Goal: Information Seeking & Learning: Learn about a topic

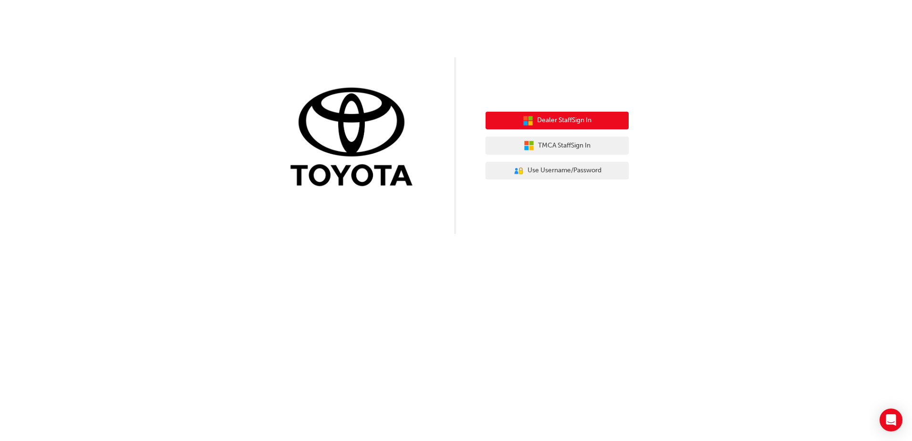
click at [534, 119] on button "Dealer Staff Sign In" at bounding box center [557, 121] width 143 height 18
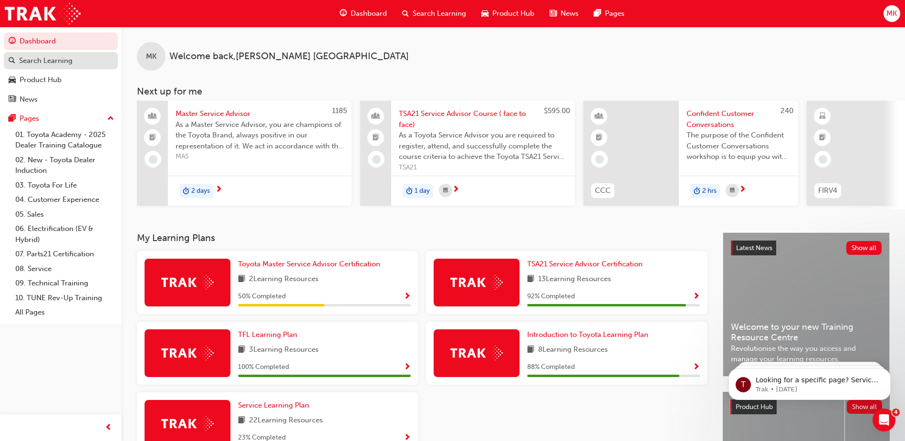
click at [60, 66] on div "Search Learning" at bounding box center [61, 61] width 104 height 12
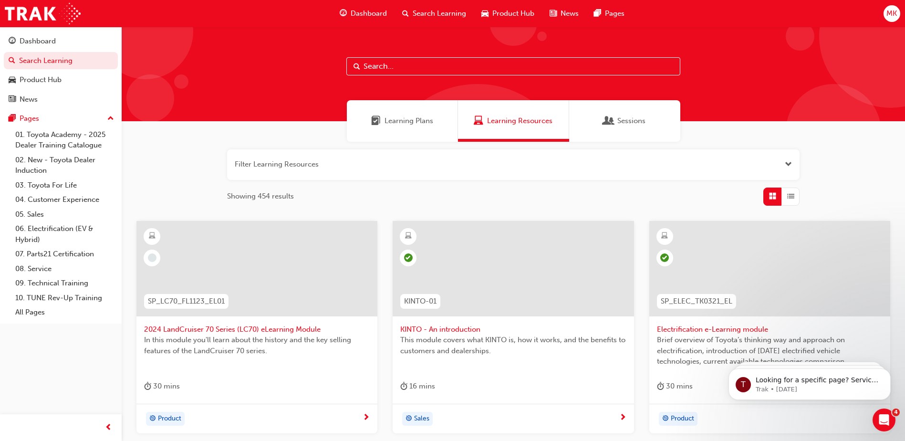
click at [404, 67] on input "text" at bounding box center [513, 66] width 334 height 18
type input "walk around"
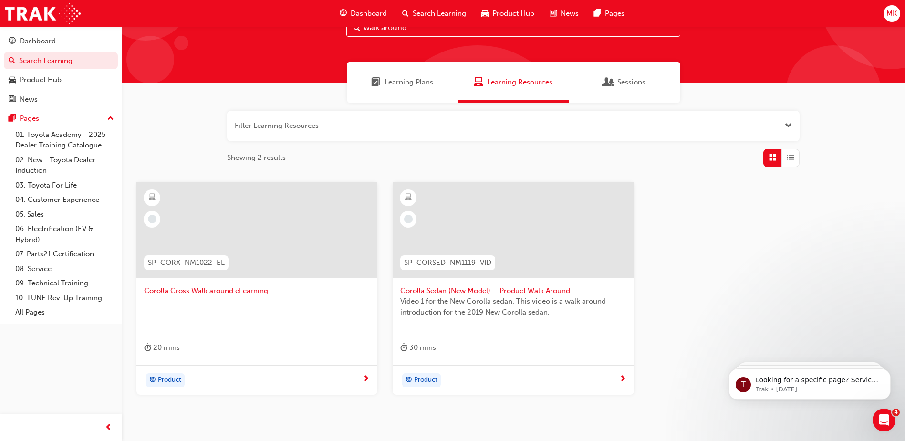
scroll to position [85, 0]
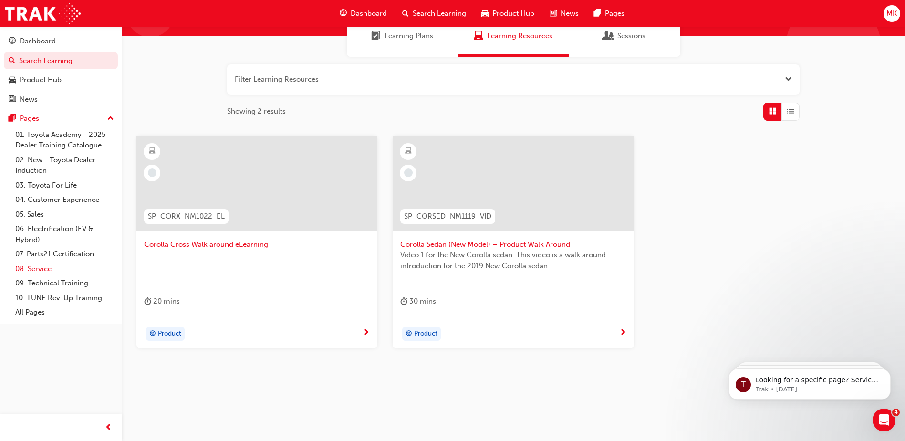
click at [43, 270] on link "08. Service" at bounding box center [64, 268] width 106 height 15
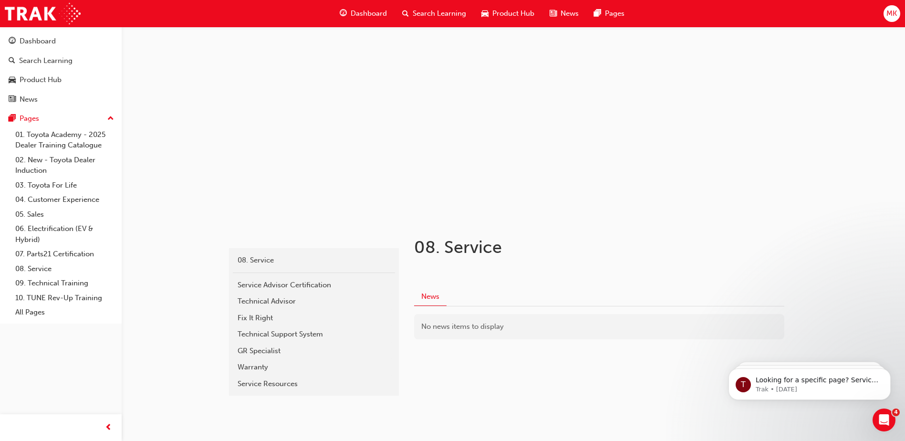
scroll to position [17, 0]
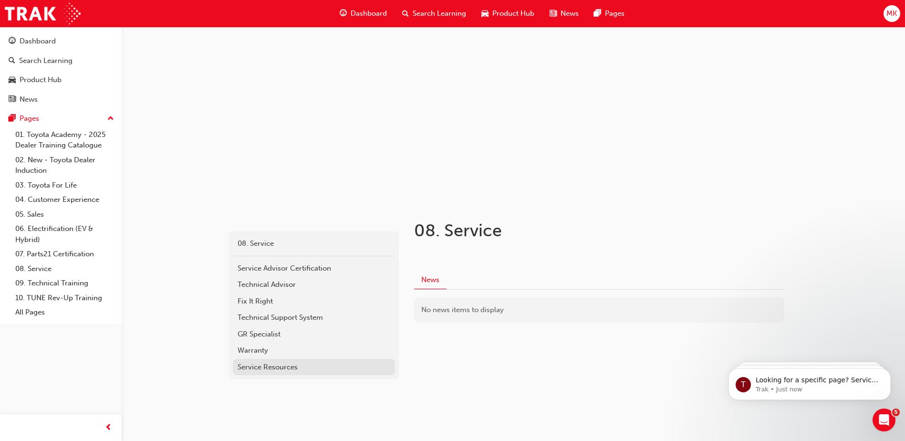
click at [265, 368] on div "Service Resources" at bounding box center [314, 367] width 153 height 11
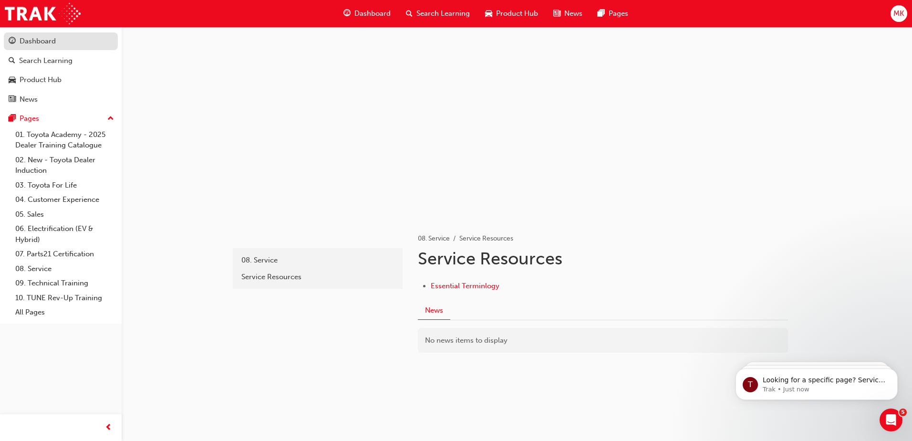
click at [30, 42] on div "Dashboard" at bounding box center [38, 41] width 36 height 11
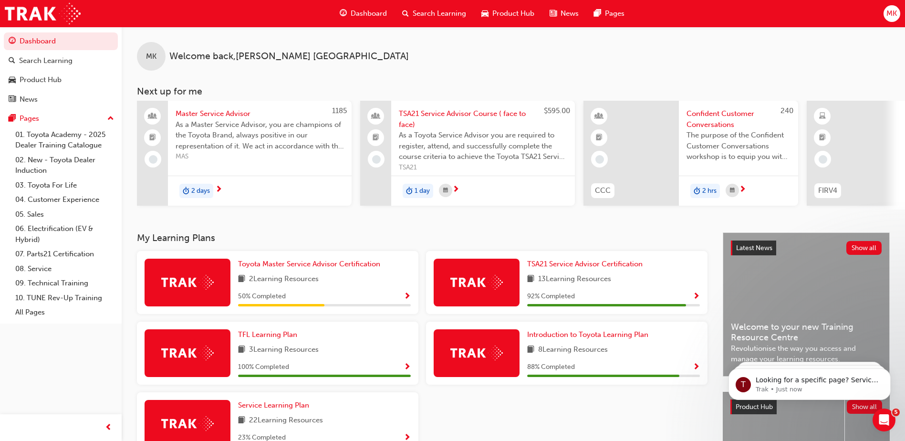
click at [364, 11] on span "Dashboard" at bounding box center [369, 13] width 36 height 11
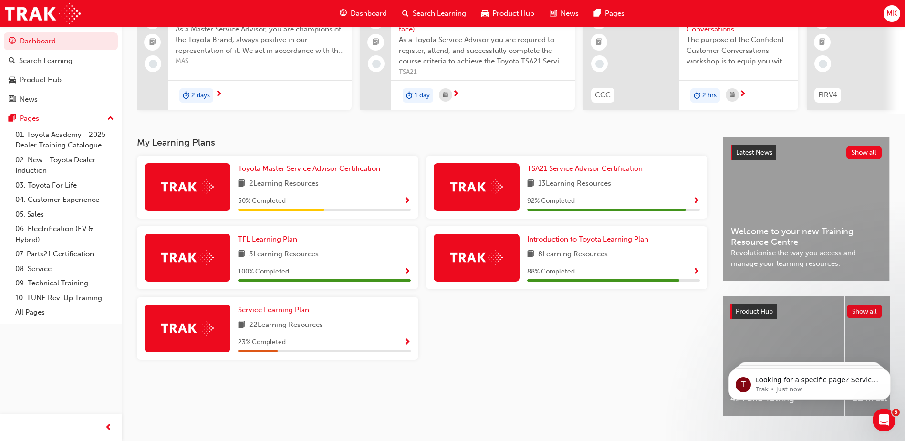
click at [279, 312] on span "Service Learning Plan" at bounding box center [273, 309] width 71 height 9
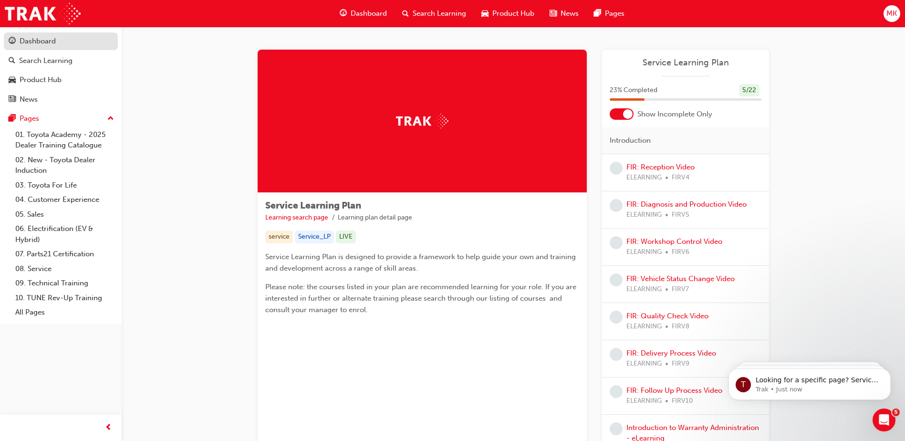
click at [28, 42] on div "Dashboard" at bounding box center [38, 41] width 36 height 11
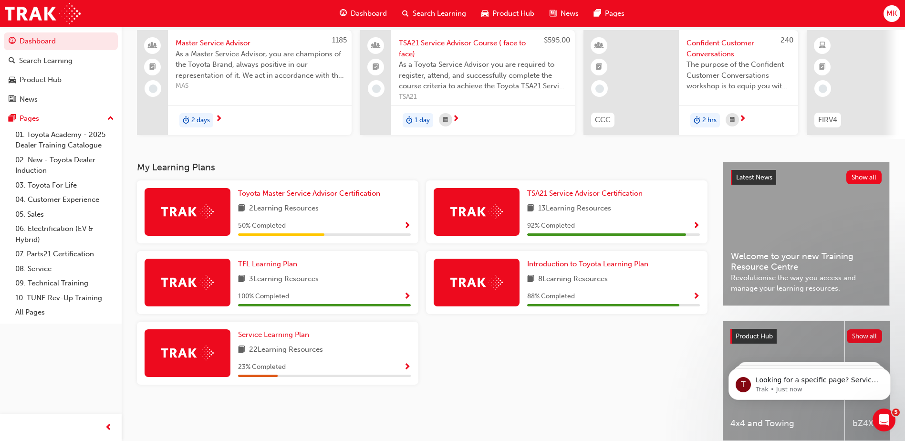
scroll to position [119, 0]
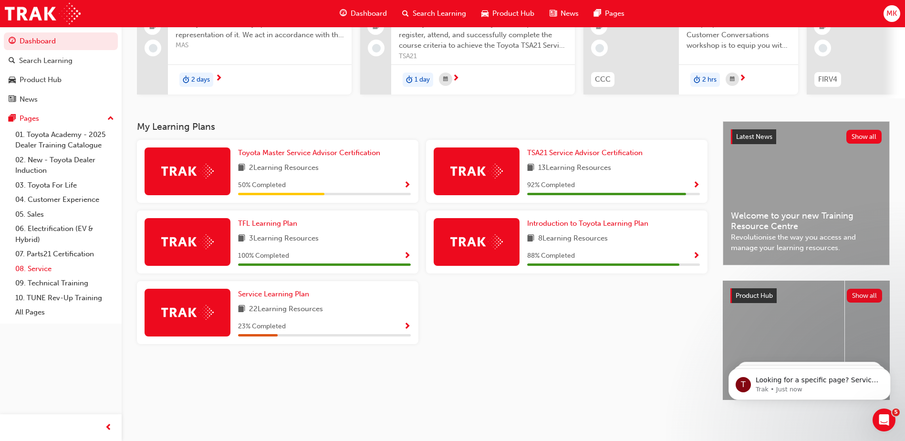
click at [32, 266] on link "08. Service" at bounding box center [64, 268] width 106 height 15
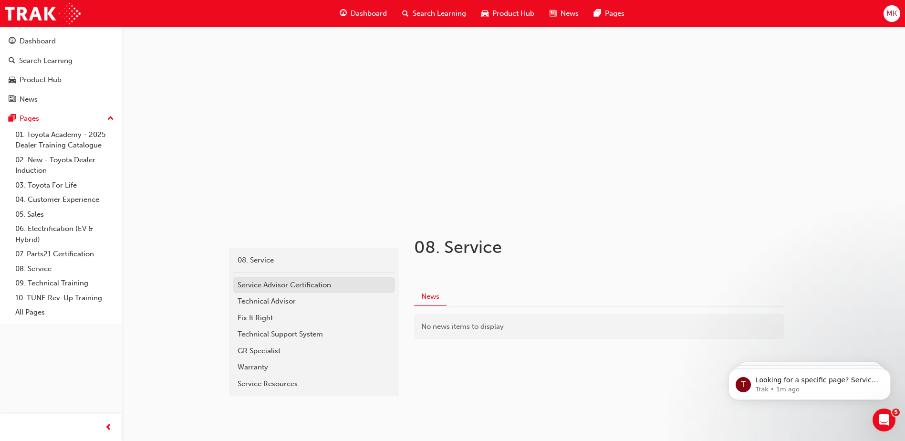
click at [285, 284] on div "Service Advisor Certification" at bounding box center [314, 285] width 153 height 11
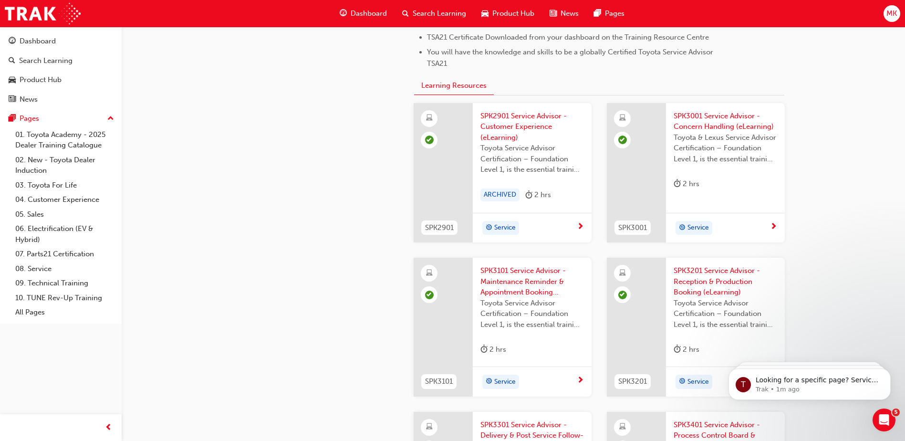
scroll to position [1050, 0]
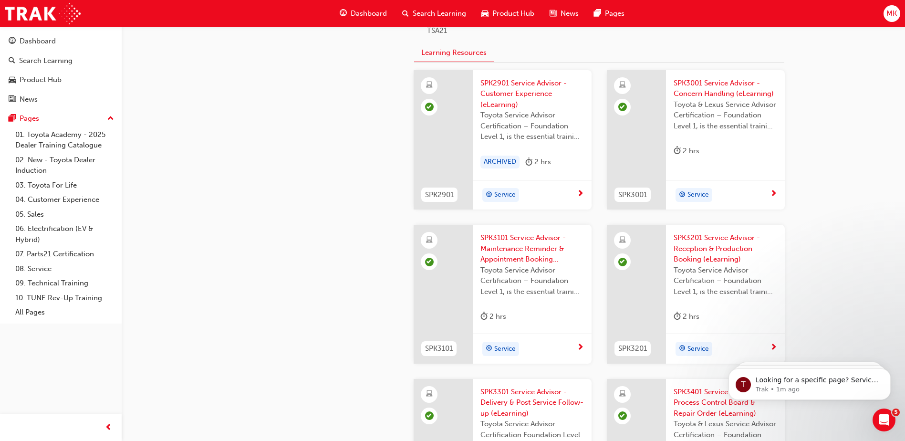
click at [686, 248] on span "SPK3201 Service Advisor - Reception & Production Booking (eLearning)" at bounding box center [726, 248] width 104 height 32
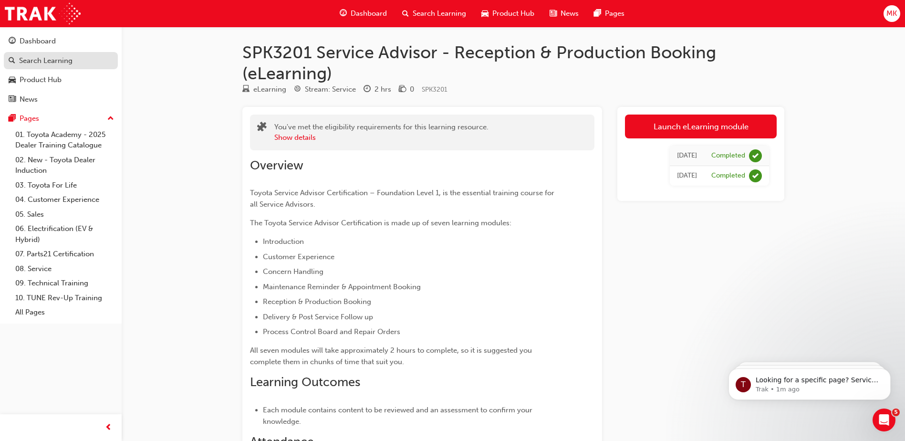
click at [42, 61] on div "Search Learning" at bounding box center [45, 60] width 53 height 11
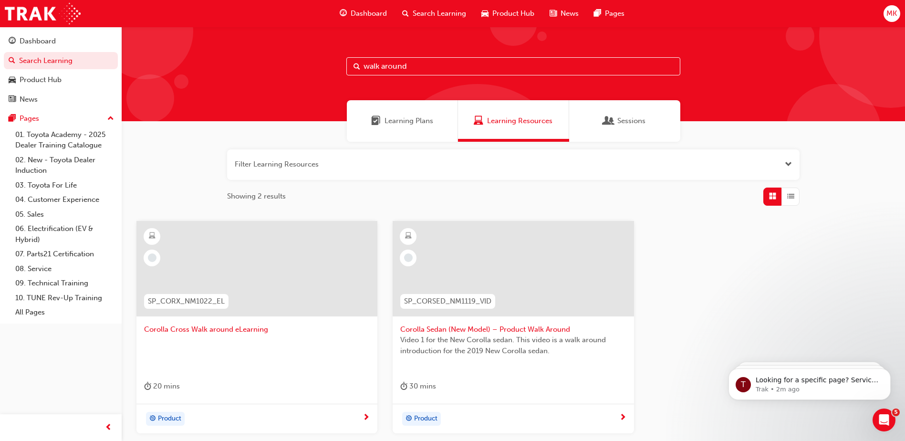
drag, startPoint x: 406, startPoint y: 65, endPoint x: 353, endPoint y: 64, distance: 53.9
click at [353, 64] on input "walk around" at bounding box center [513, 66] width 334 height 18
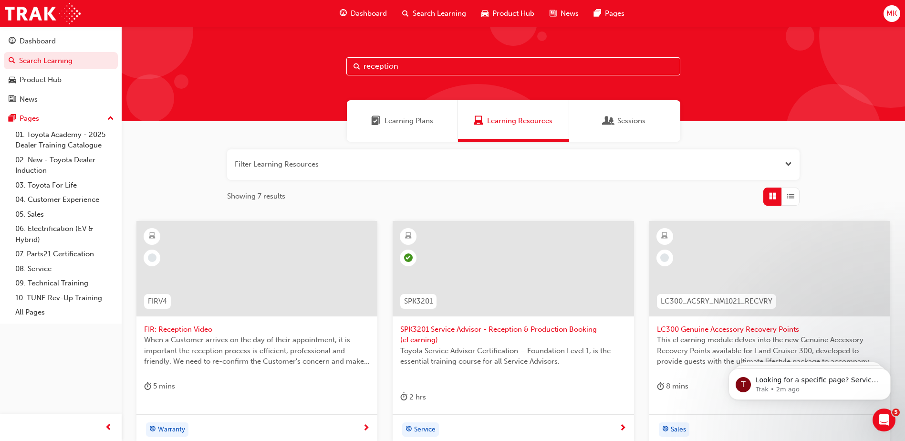
type input "reception"
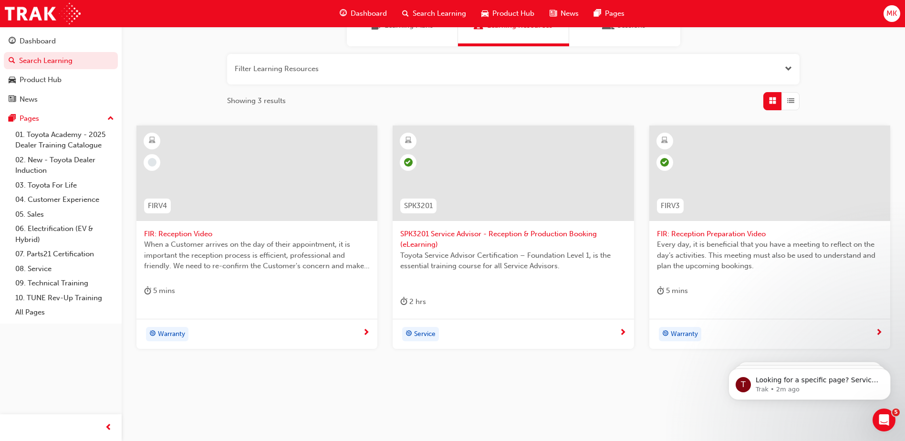
scroll to position [96, 0]
click at [792, 104] on span "List" at bounding box center [790, 100] width 7 height 11
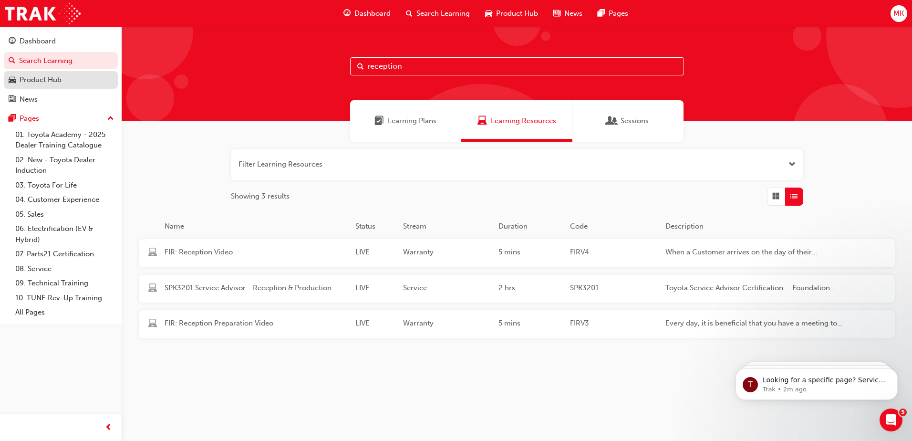
click at [31, 85] on div "Product Hub" at bounding box center [41, 79] width 42 height 11
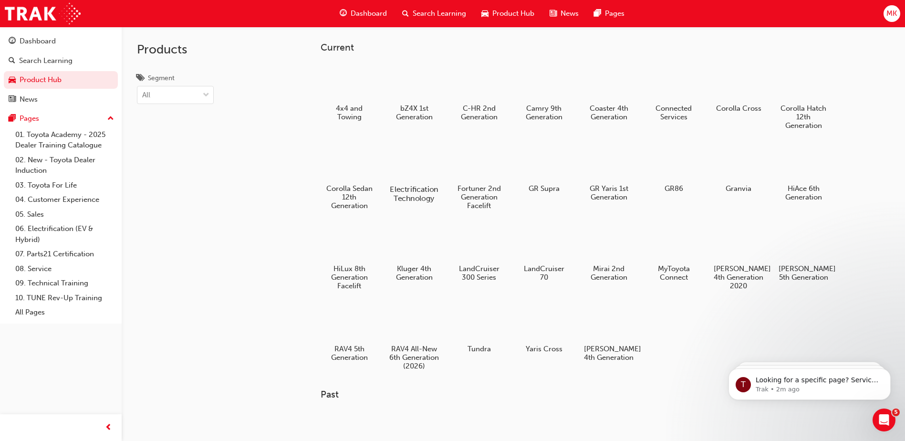
click at [406, 168] on div at bounding box center [414, 162] width 53 height 38
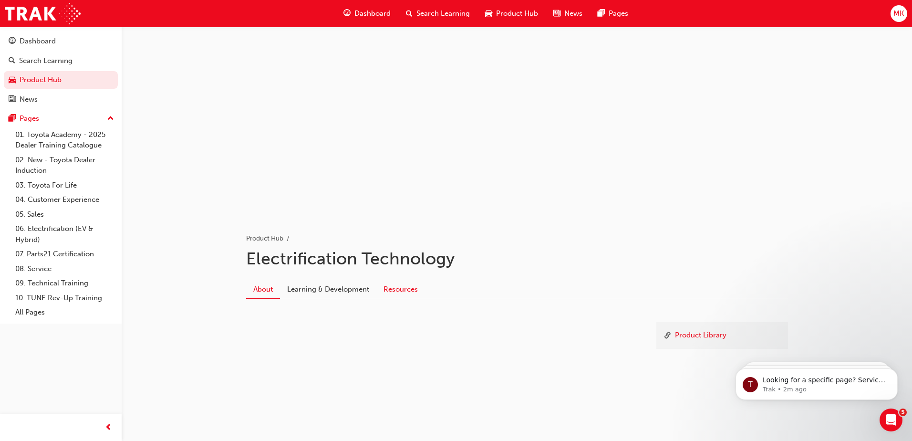
click at [395, 289] on link "Resources" at bounding box center [400, 289] width 49 height 18
click at [312, 350] on link "V-Active (48 Volt) Hot Sheet" at bounding box center [304, 349] width 91 height 9
